Goal: Communication & Community: Ask a question

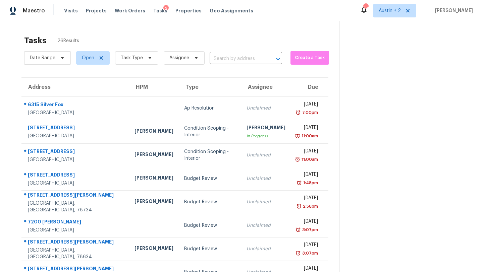
scroll to position [38, 0]
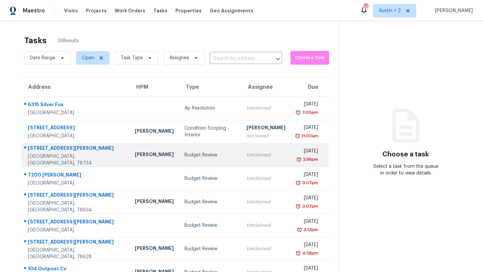
click at [179, 149] on td "Budget Review" at bounding box center [210, 155] width 62 height 23
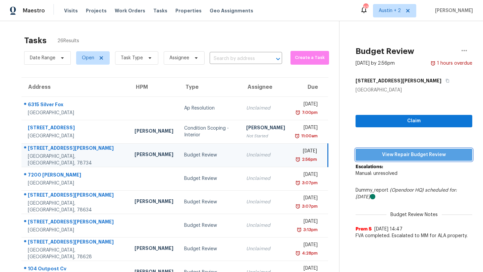
click at [392, 155] on span "View Repair Budget Review" at bounding box center [414, 155] width 106 height 8
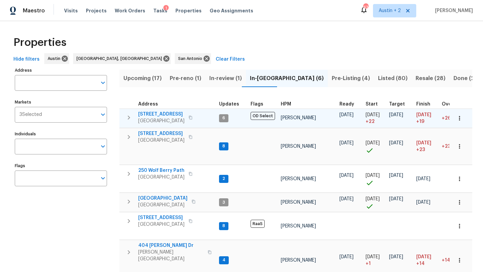
click at [159, 113] on span "[STREET_ADDRESS]" at bounding box center [161, 114] width 46 height 7
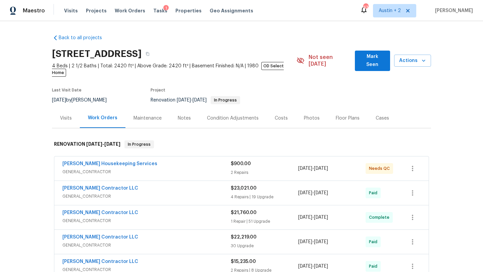
click at [369, 57] on span "Mark Seen" at bounding box center [372, 61] width 24 height 16
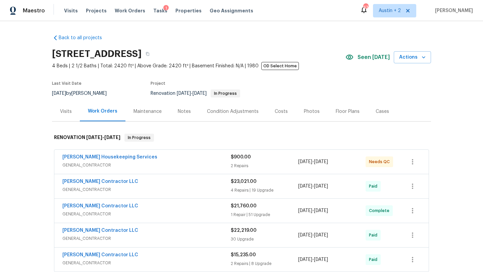
click at [176, 155] on div "Arelis Housekeeping Services" at bounding box center [146, 158] width 168 height 8
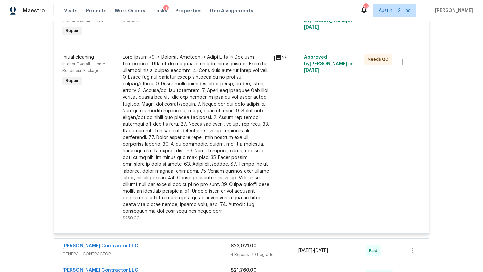
scroll to position [75, 0]
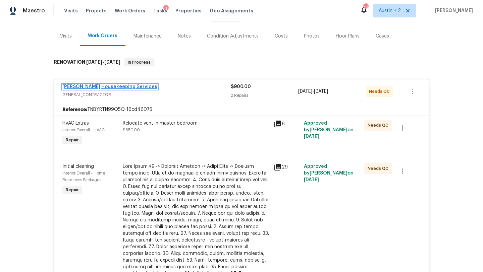
click at [96, 86] on link "Arelis Housekeeping Services" at bounding box center [109, 87] width 95 height 5
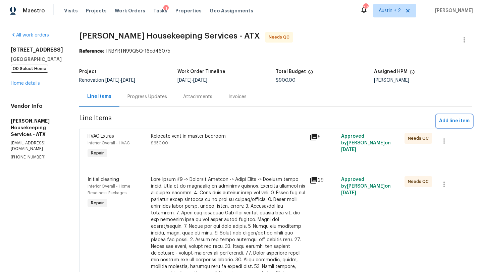
click at [451, 120] on span "Add line item" at bounding box center [454, 121] width 31 height 8
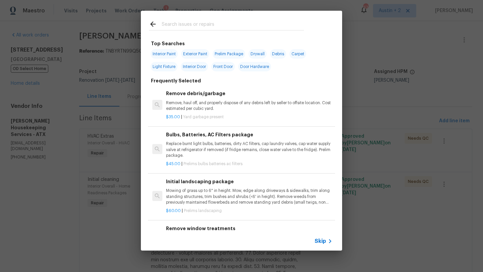
click at [175, 25] on input "text" at bounding box center [233, 25] width 142 height 10
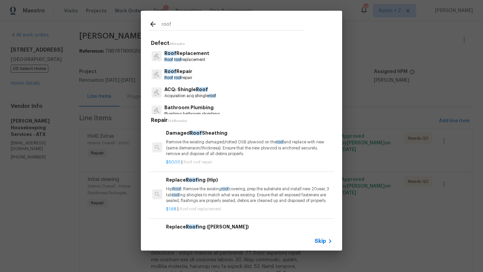
type input "roof"
click at [176, 91] on p "ACQ: Shingle Roof" at bounding box center [190, 89] width 52 height 7
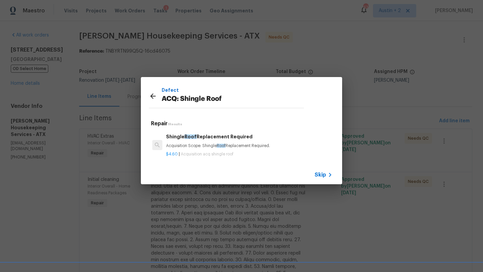
click at [200, 145] on p "Acquisition Scope: Shingle Roof Replacement Required." at bounding box center [249, 146] width 166 height 6
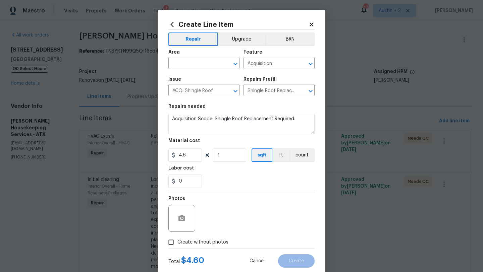
click at [312, 23] on icon at bounding box center [312, 24] width 4 height 4
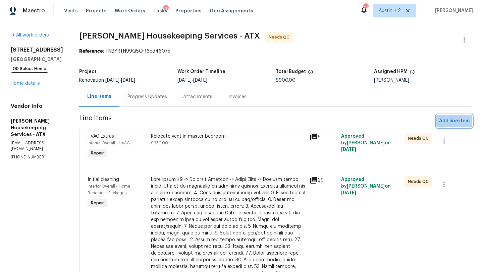
click at [451, 120] on span "Add line item" at bounding box center [454, 121] width 31 height 8
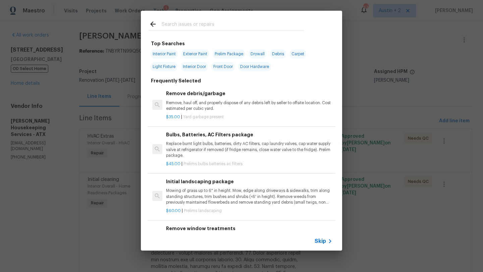
click at [188, 26] on input "text" at bounding box center [233, 25] width 142 height 10
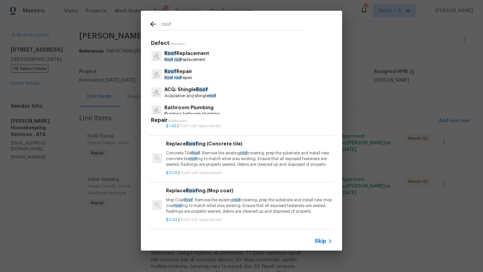
scroll to position [131, 0]
type input "roof"
click at [269, 157] on p "Concrete Tile Roof : Remove the existing roof covering, prep the substrate and …" at bounding box center [249, 158] width 166 height 17
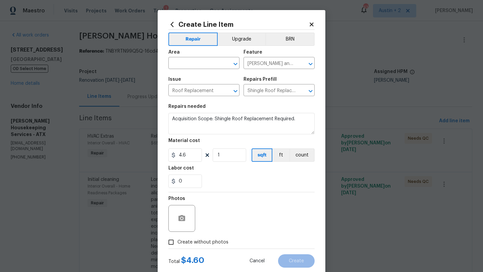
type input "Replace Roofing (Concrete tile) $3.09"
type textarea "Concrete Tile Roof: Remove the existing roof covering, prep the substrate and i…"
type input "3.09"
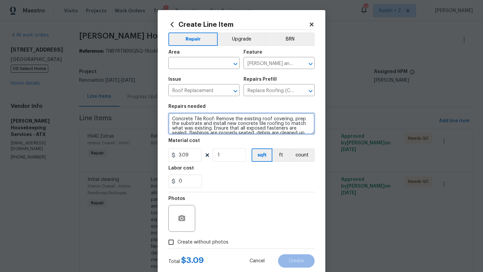
scroll to position [9, 0]
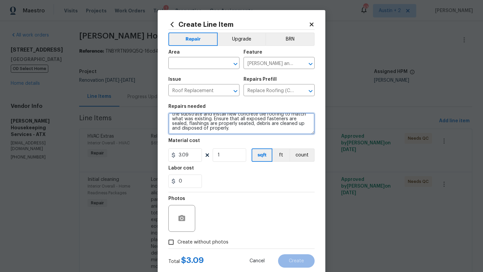
drag, startPoint x: 172, startPoint y: 120, endPoint x: 240, endPoint y: 167, distance: 82.9
click at [240, 167] on section "Repairs needed Concrete Tile Roof: Remove the existing roof covering, prep the …" at bounding box center [241, 146] width 146 height 92
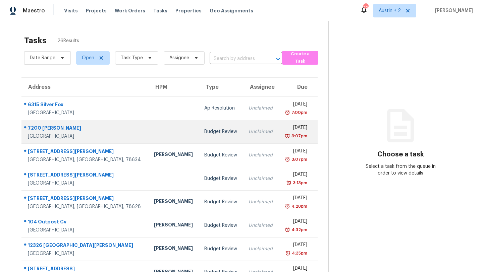
click at [149, 137] on td at bounding box center [174, 131] width 51 height 23
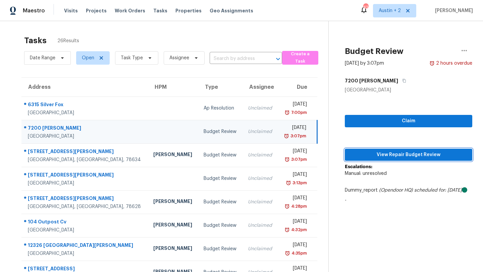
click at [385, 155] on span "View Repair Budget Review" at bounding box center [408, 155] width 117 height 8
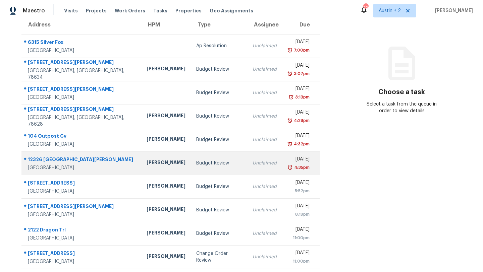
scroll to position [77, 0]
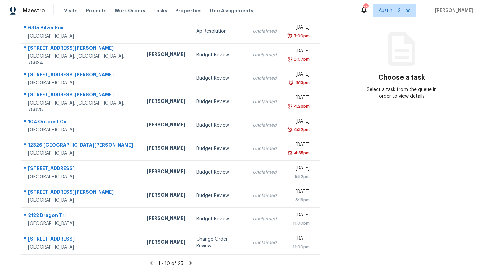
click at [189, 262] on icon at bounding box center [190, 263] width 2 height 4
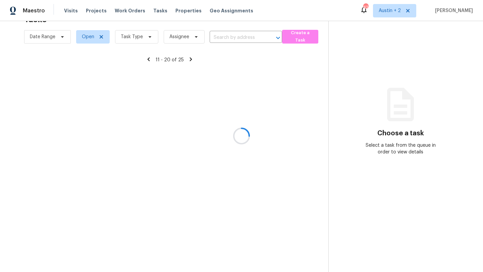
scroll to position [21, 0]
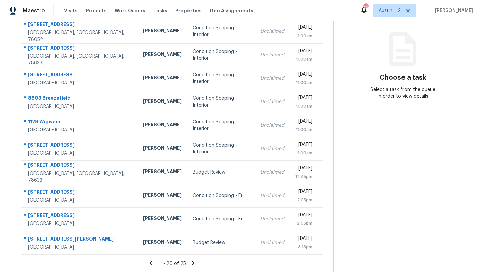
click at [149, 264] on icon at bounding box center [151, 263] width 6 height 6
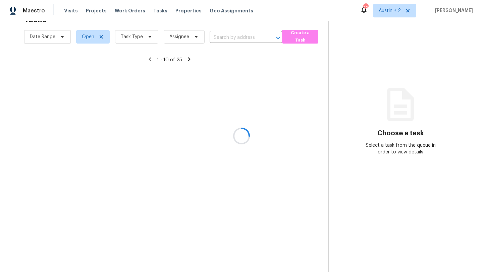
scroll to position [77, 0]
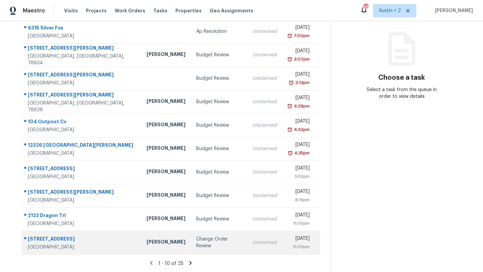
click at [196, 241] on div "Change Order Review" at bounding box center [219, 242] width 46 height 13
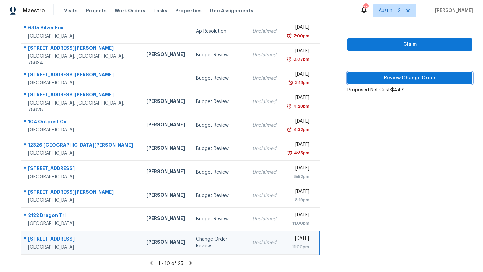
click at [389, 79] on span "Review Change Order" at bounding box center [410, 78] width 114 height 8
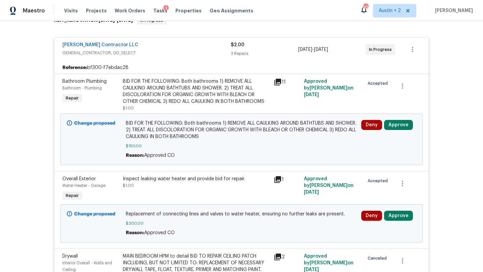
scroll to position [118, 0]
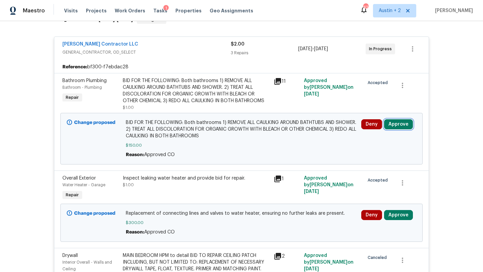
click at [399, 124] on button "Approve" at bounding box center [398, 124] width 29 height 10
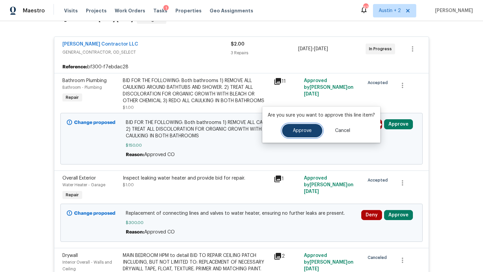
click at [302, 132] on span "Approve" at bounding box center [302, 130] width 19 height 5
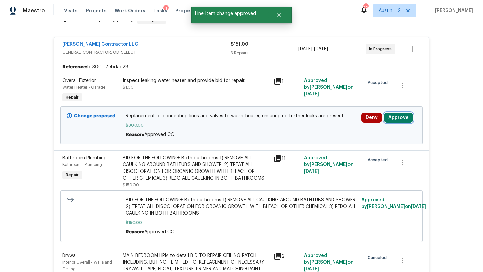
click at [398, 117] on button "Approve" at bounding box center [398, 118] width 29 height 10
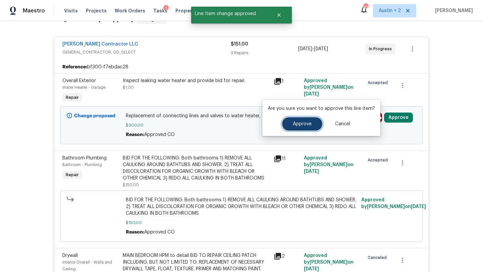
click at [309, 122] on span "Approve" at bounding box center [302, 124] width 19 height 5
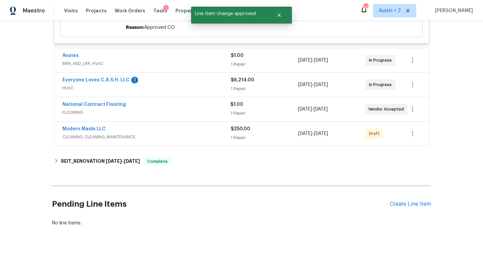
scroll to position [0, 0]
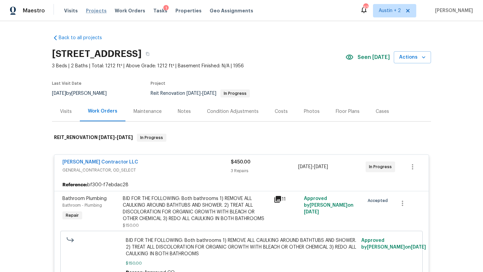
click at [86, 10] on span "Projects" at bounding box center [96, 10] width 21 height 7
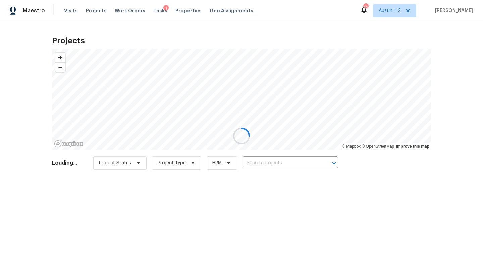
click at [268, 161] on div at bounding box center [241, 136] width 483 height 272
click at [275, 165] on div at bounding box center [241, 136] width 483 height 272
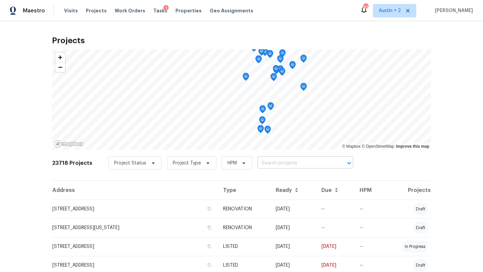
click at [276, 162] on input "text" at bounding box center [296, 163] width 77 height 10
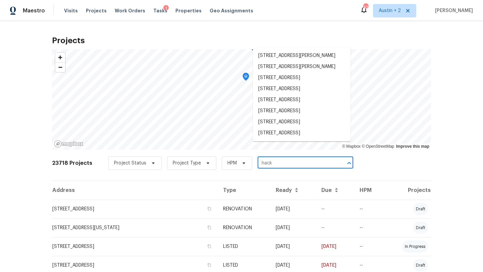
type input "hac"
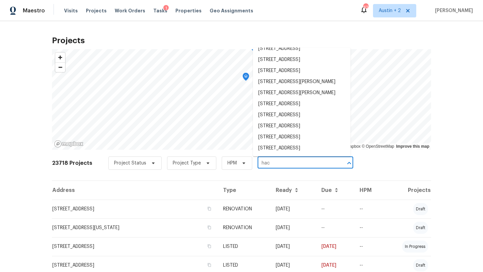
scroll to position [286, 0]
click at [178, 13] on span "Properties" at bounding box center [188, 10] width 26 height 7
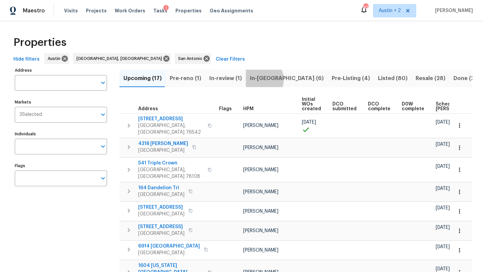
click at [255, 79] on span "In-reno (6)" at bounding box center [287, 78] width 74 height 9
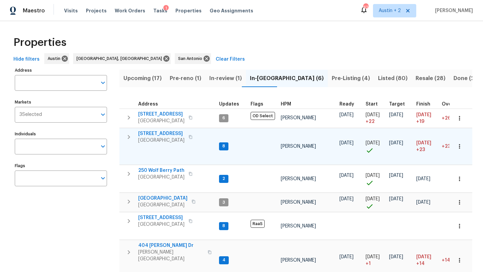
click at [159, 133] on span "[STREET_ADDRESS]" at bounding box center [161, 133] width 46 height 7
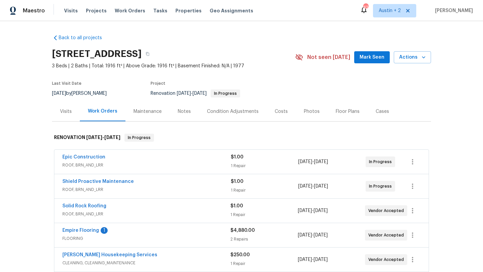
scroll to position [76, 0]
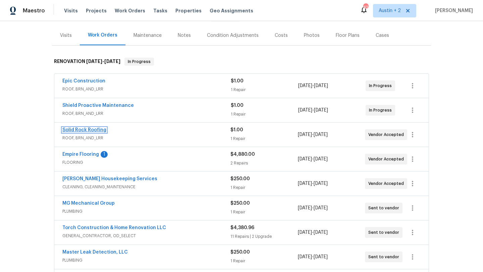
click at [80, 130] on link "Solid Rock Roofing" at bounding box center [84, 130] width 44 height 5
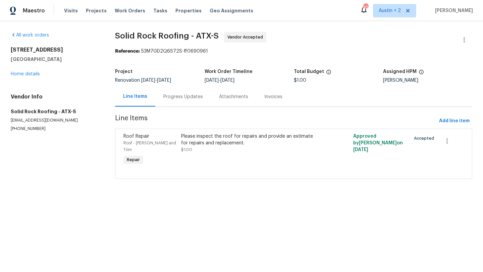
click at [186, 97] on div "Progress Updates" at bounding box center [183, 97] width 40 height 7
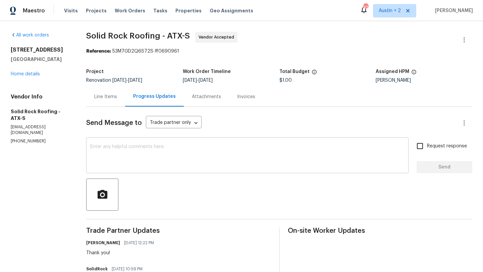
scroll to position [91, 0]
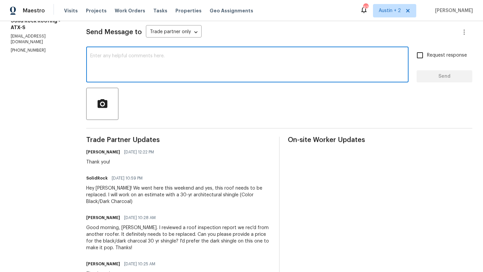
click at [129, 75] on textarea at bounding box center [247, 65] width 314 height 23
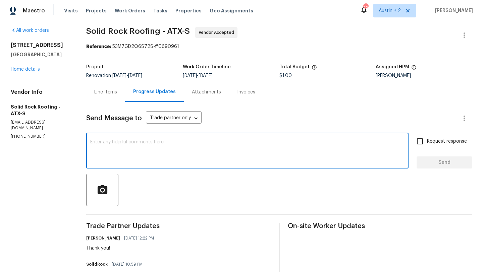
scroll to position [0, 0]
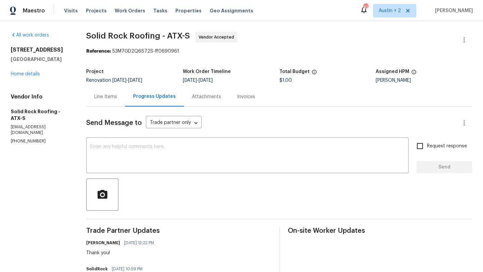
click at [29, 77] on div "[STREET_ADDRESS] Home details" at bounding box center [40, 62] width 59 height 31
click at [140, 152] on textarea at bounding box center [247, 156] width 314 height 23
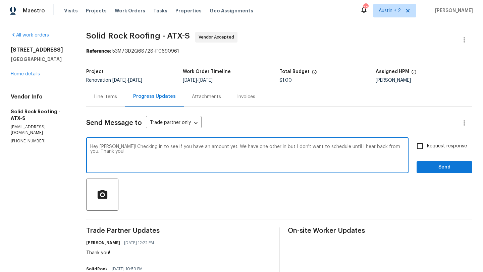
type textarea "Hey [PERSON_NAME]! Checking in to see if you have an amount yet. We have one ot…"
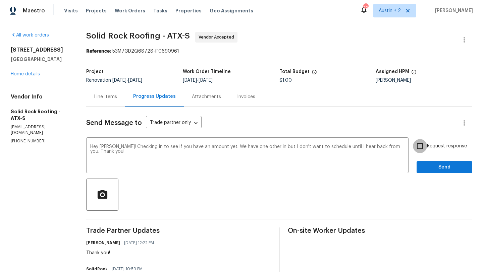
click at [424, 153] on input "Request response" at bounding box center [420, 146] width 14 height 14
checkbox input "true"
click at [426, 173] on button "Send" at bounding box center [445, 167] width 56 height 12
